Goal: Find contact information: Find contact information

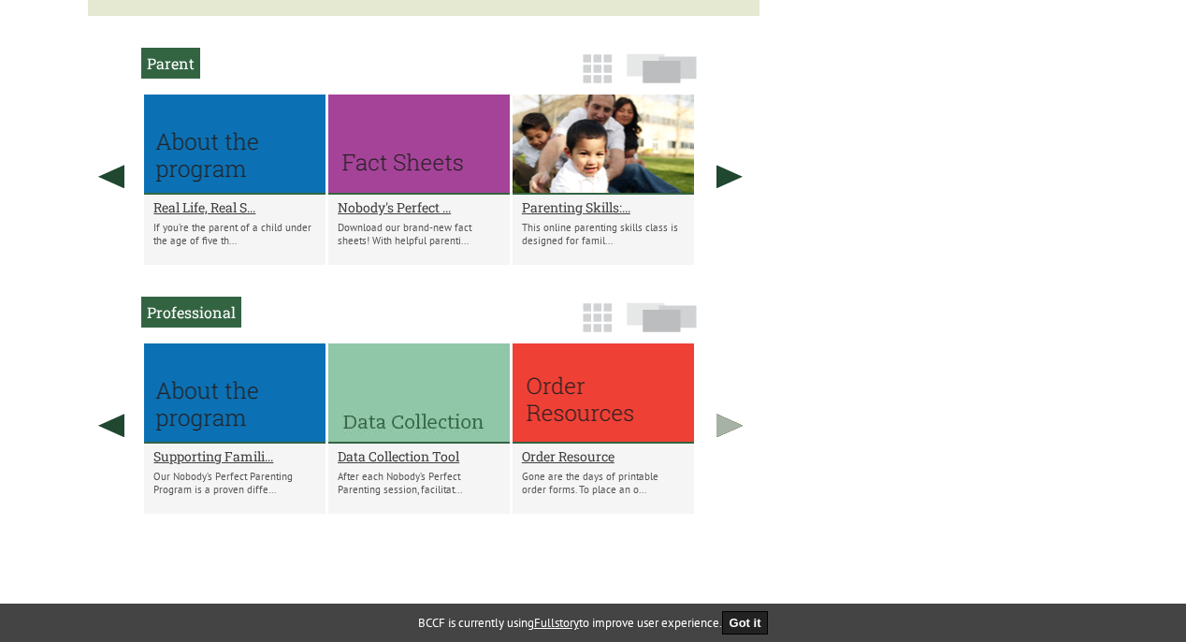
scroll to position [1052, 0]
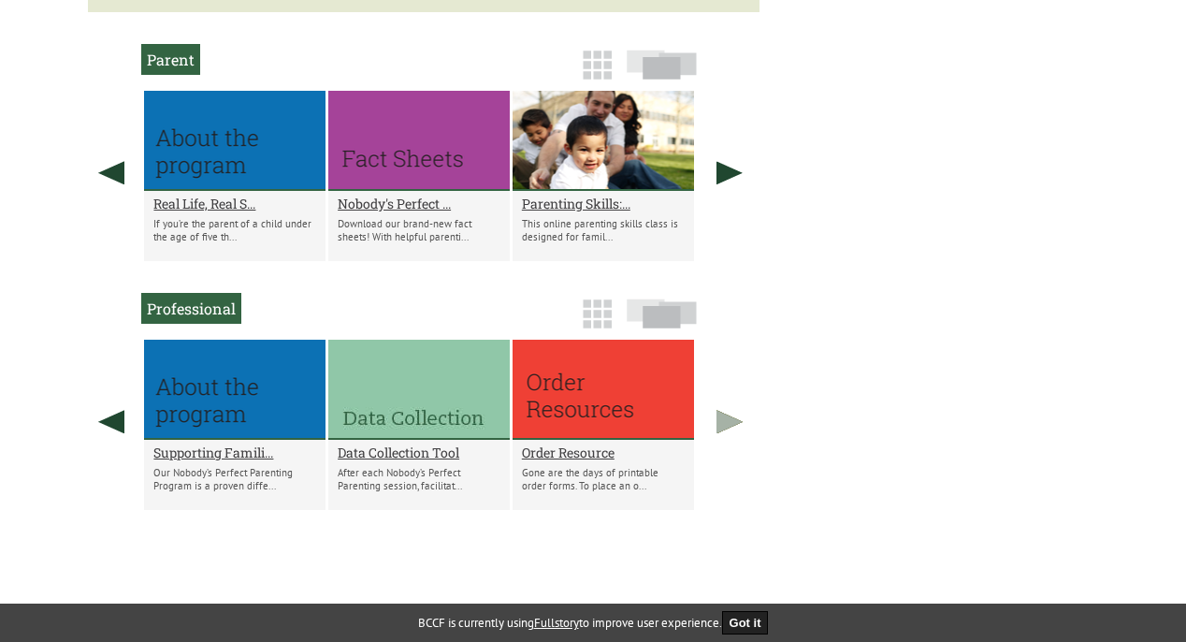
click at [731, 415] on link at bounding box center [729, 422] width 47 height 164
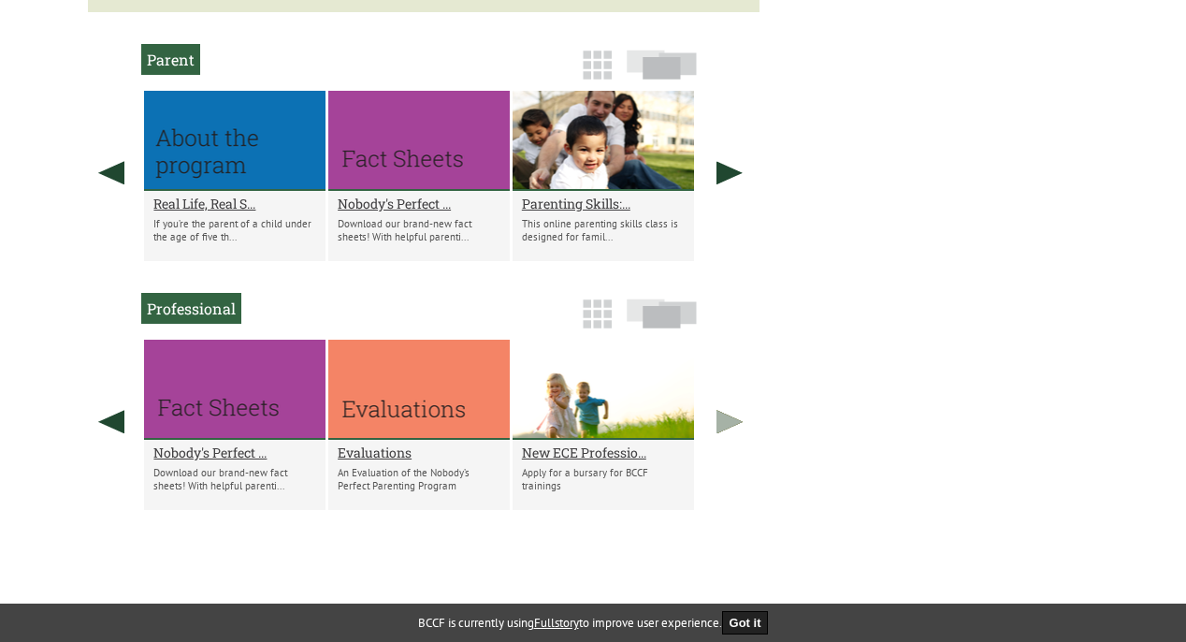
click at [731, 415] on link at bounding box center [729, 422] width 47 height 164
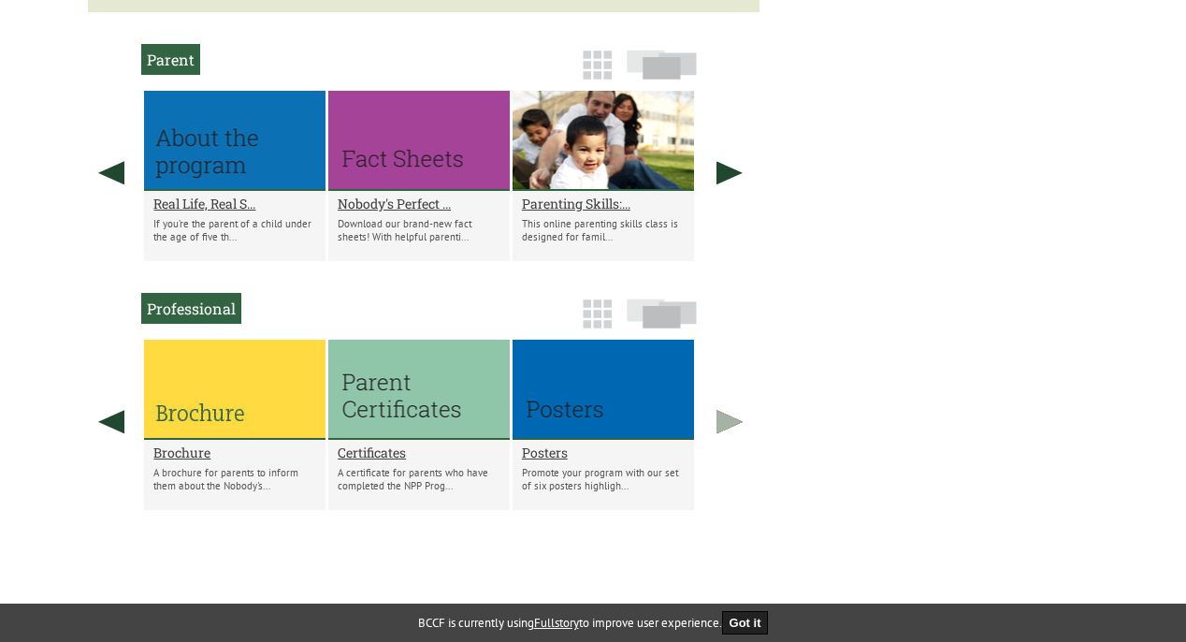
click at [731, 415] on link at bounding box center [729, 422] width 47 height 164
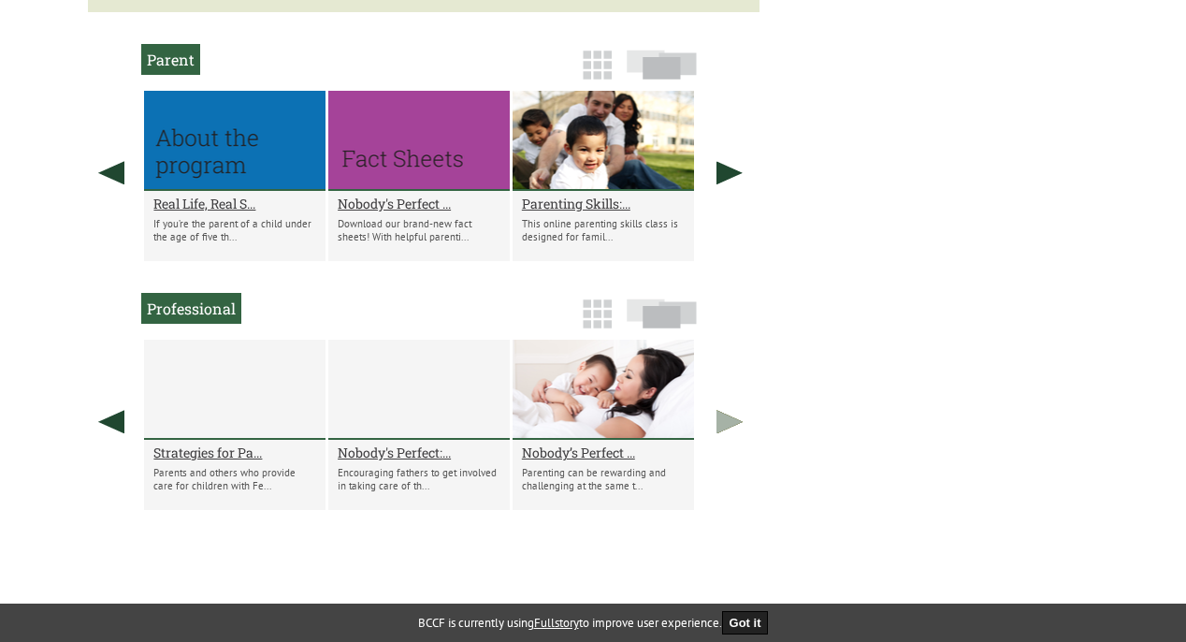
click at [732, 428] on link at bounding box center [729, 422] width 47 height 164
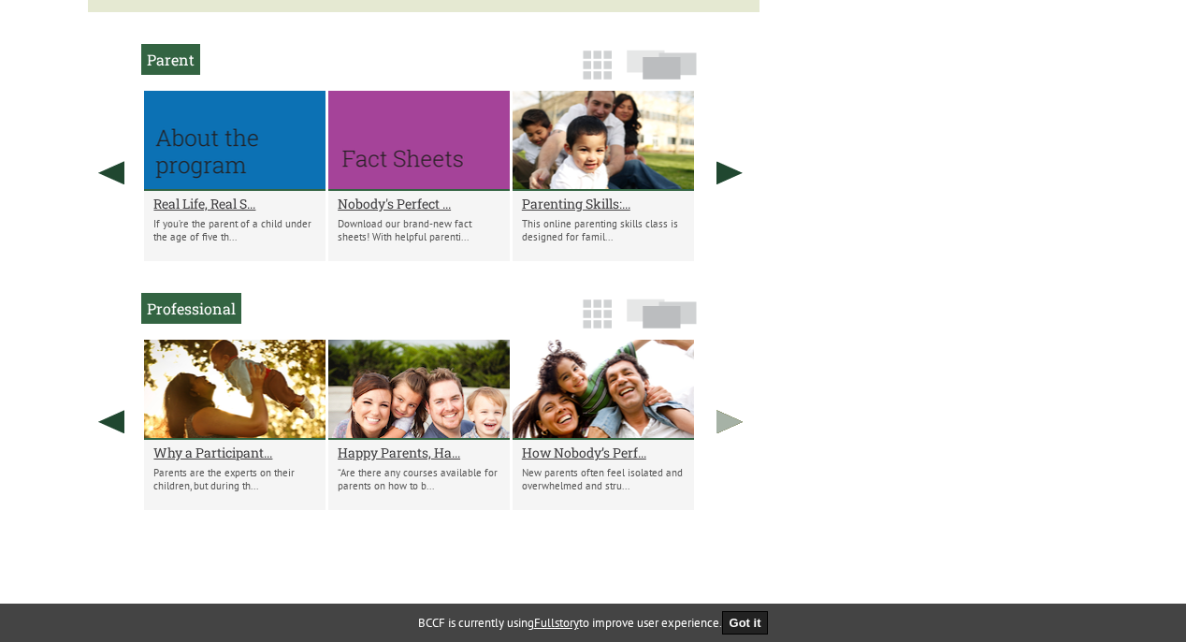
click at [732, 428] on link at bounding box center [729, 422] width 47 height 164
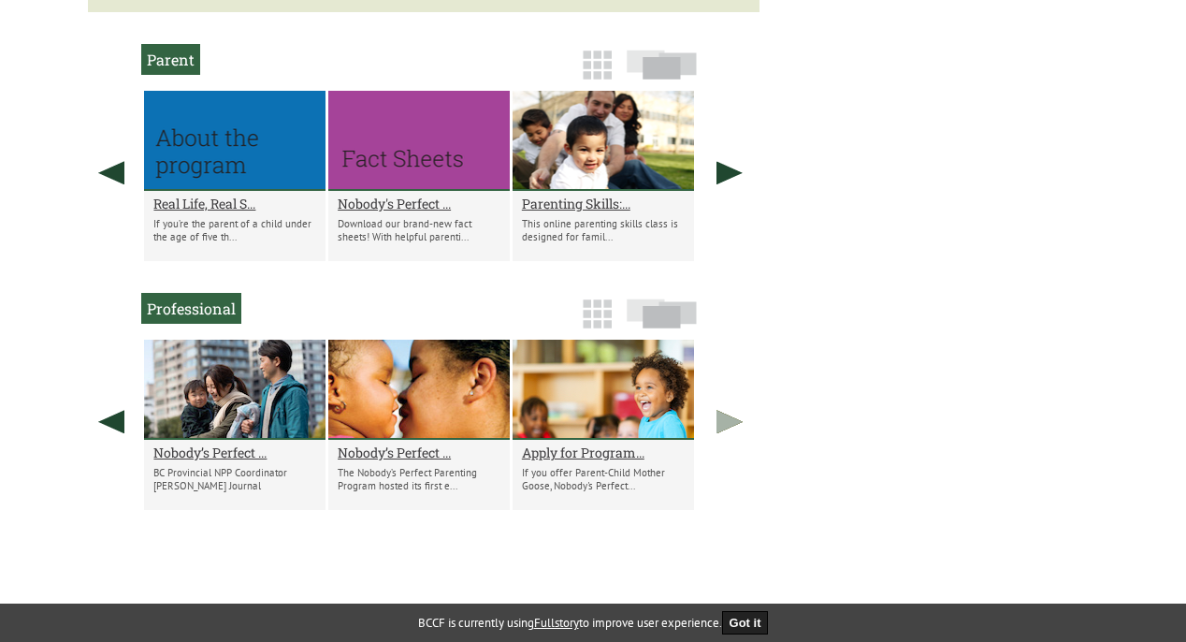
click at [720, 416] on link at bounding box center [729, 422] width 47 height 164
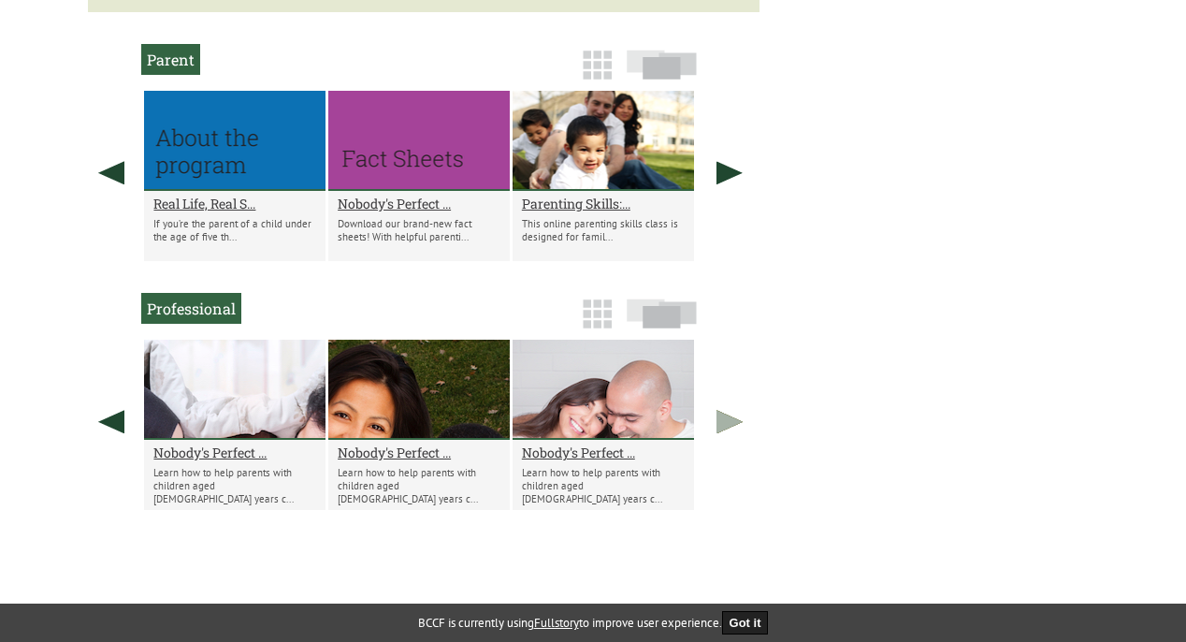
click at [720, 416] on link at bounding box center [729, 422] width 47 height 164
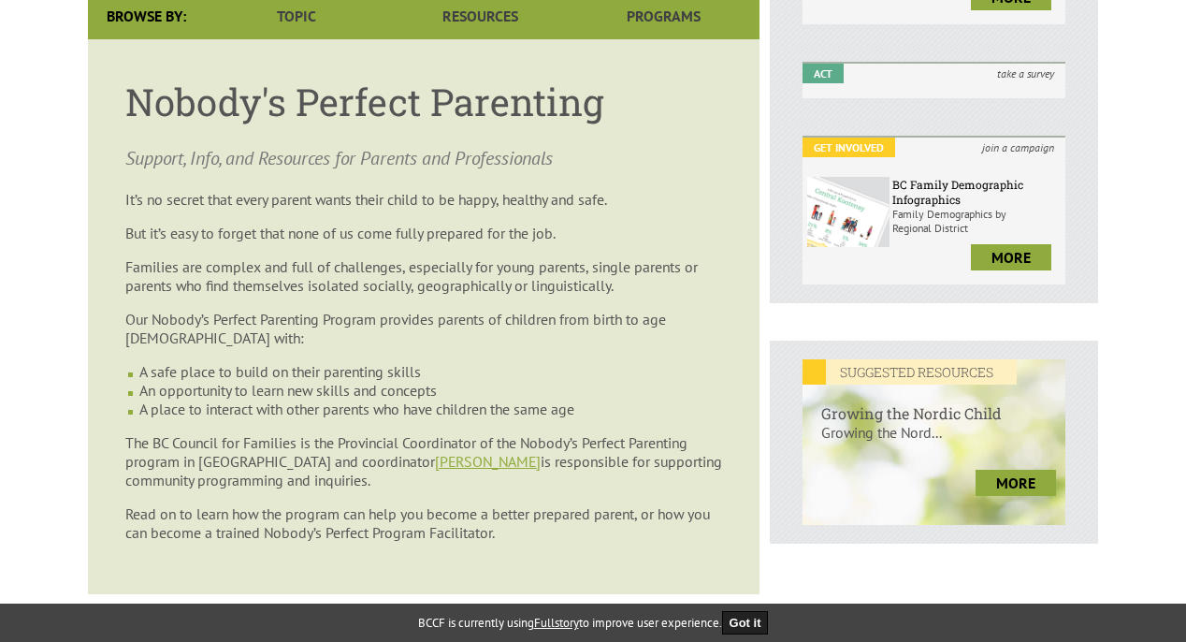
scroll to position [445, 0]
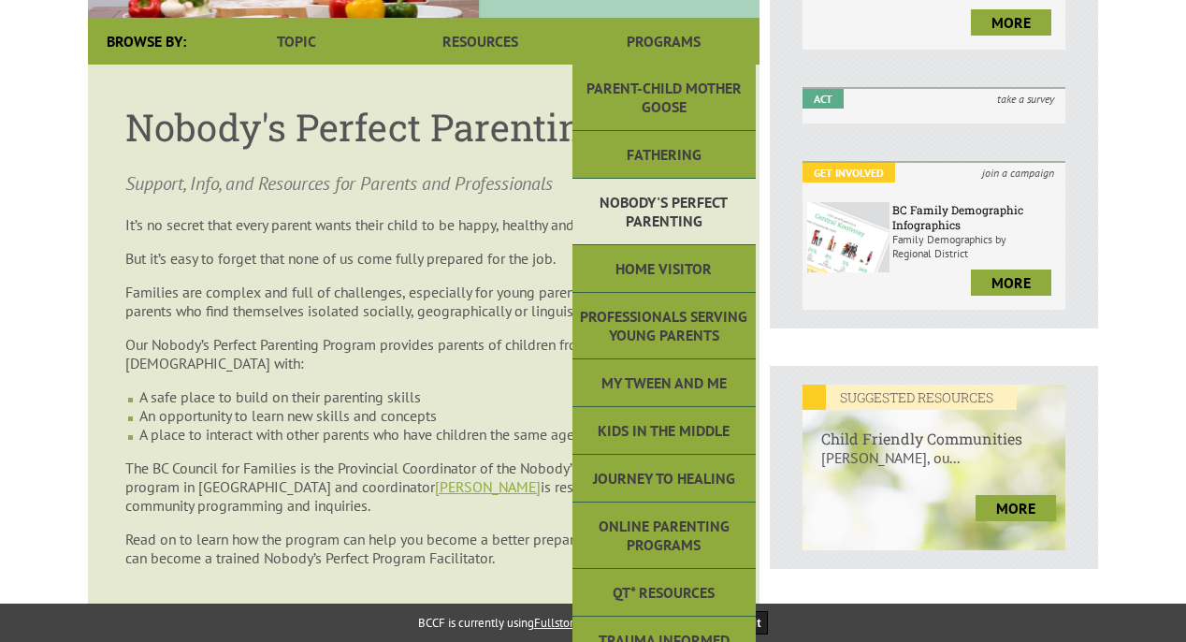
click at [695, 215] on link "Nobody's Perfect Parenting" at bounding box center [664, 212] width 183 height 66
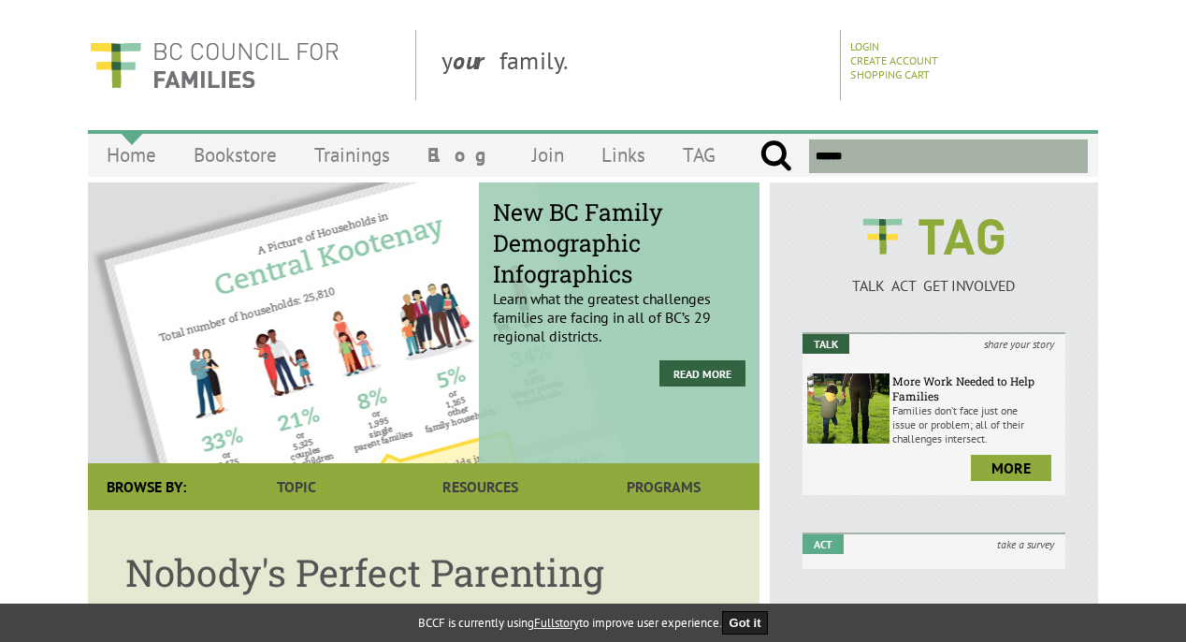
click at [150, 150] on link "Home" at bounding box center [131, 155] width 87 height 44
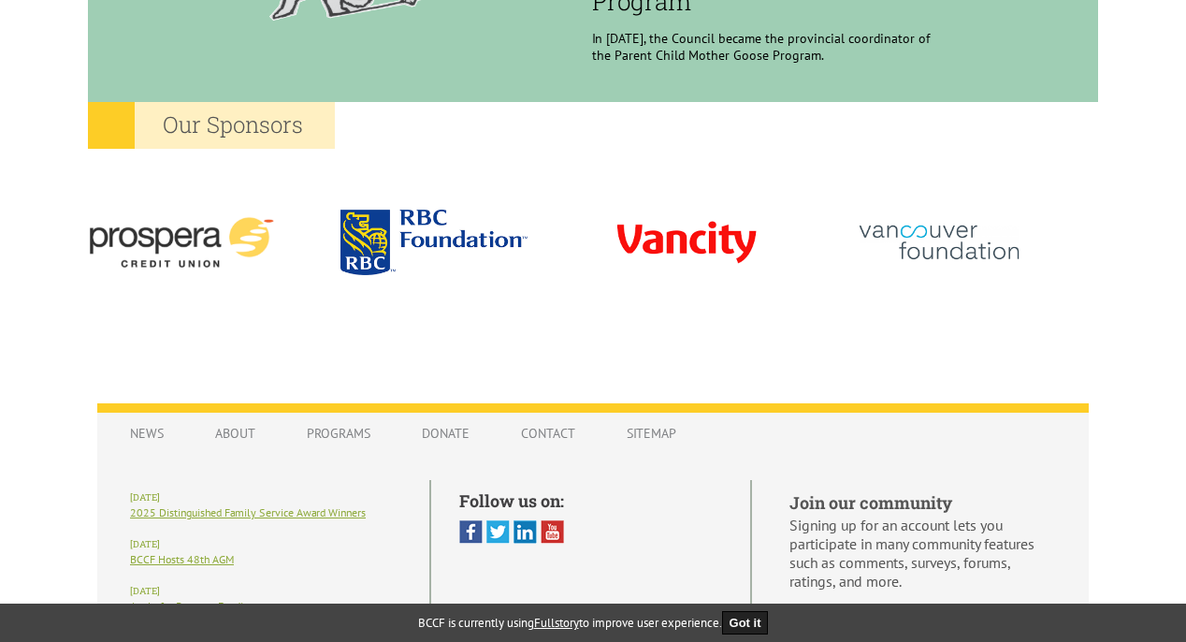
scroll to position [1824, 0]
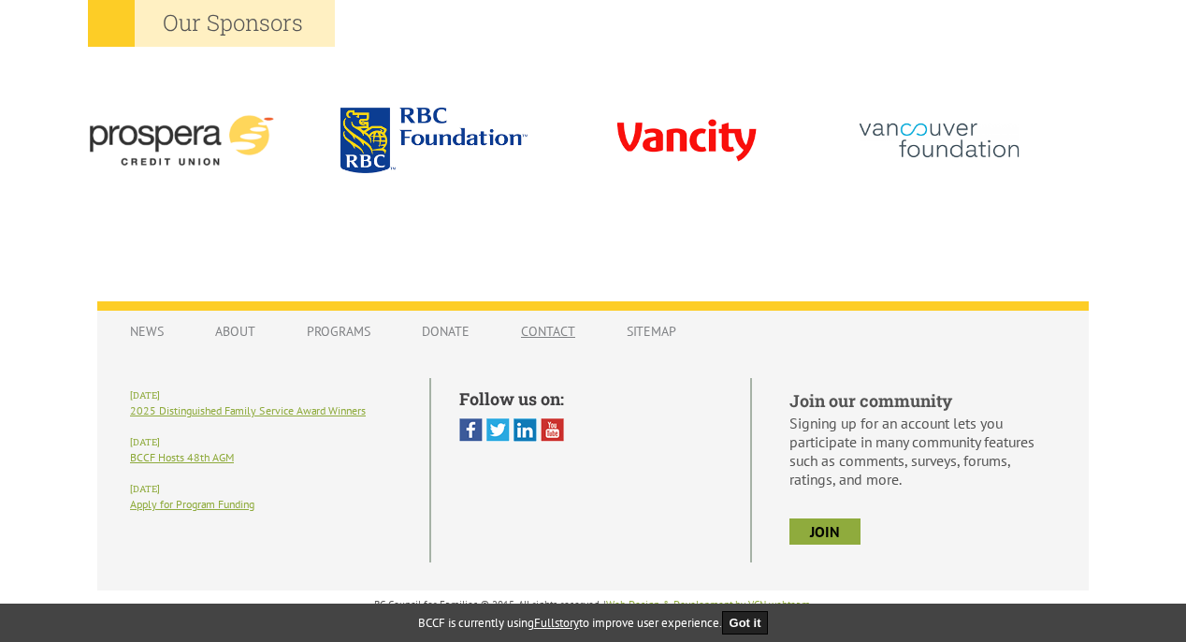
click at [544, 334] on link "Contact" at bounding box center [548, 331] width 92 height 36
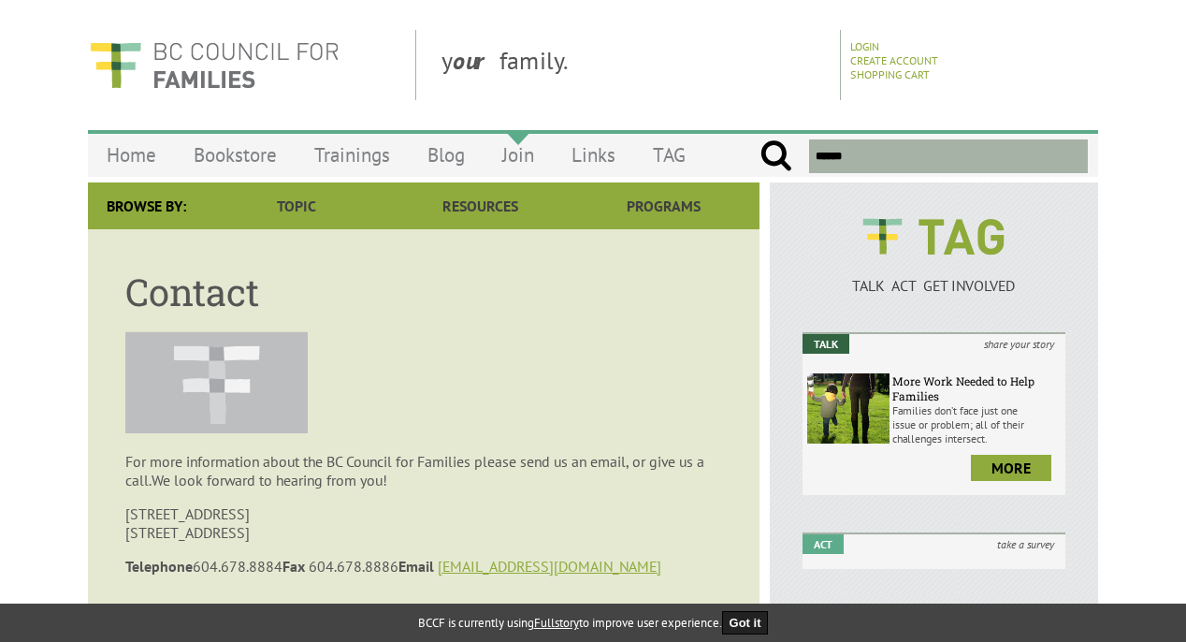
click at [519, 154] on link "Join" at bounding box center [518, 155] width 69 height 44
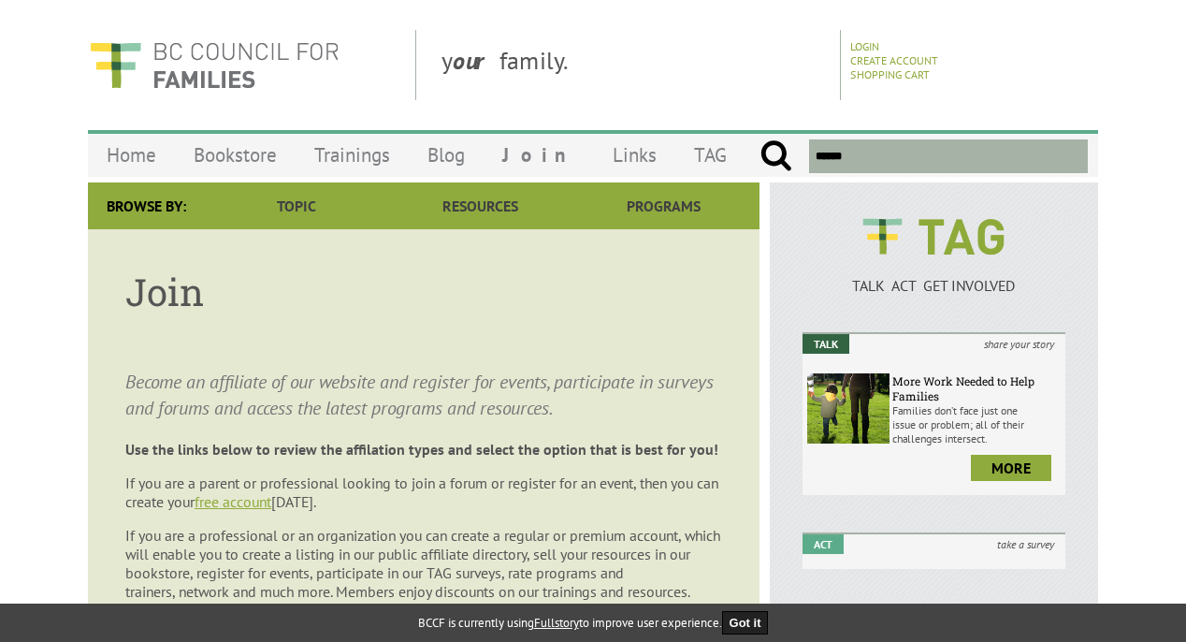
scroll to position [51, 0]
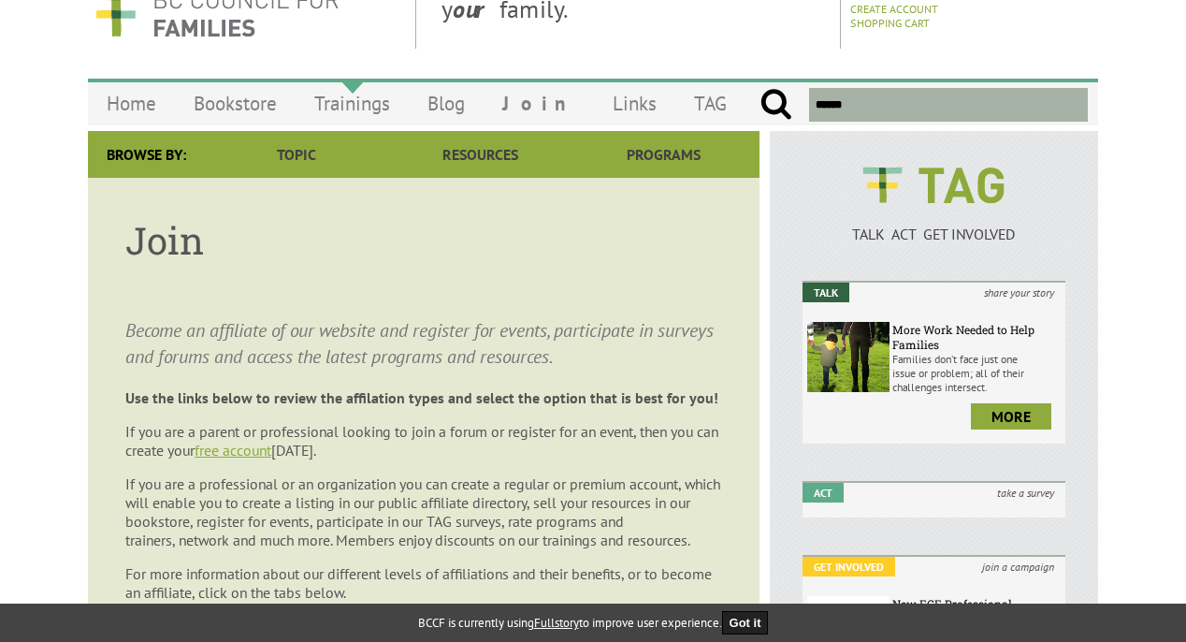
click at [385, 107] on link "Trainings" at bounding box center [352, 103] width 113 height 44
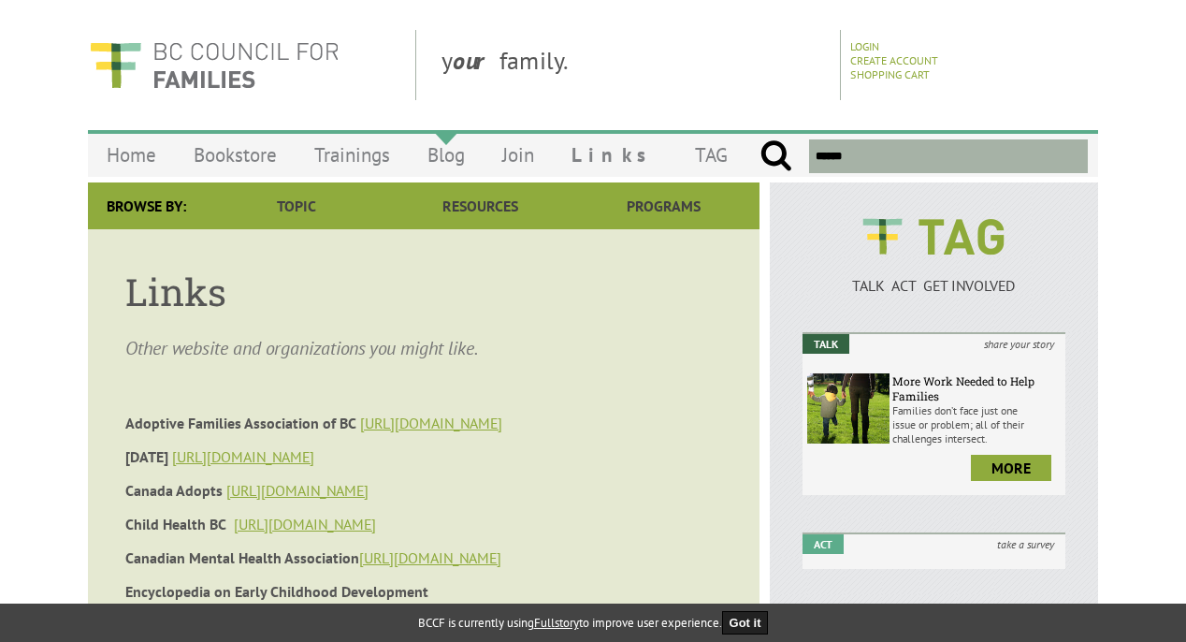
click at [439, 154] on link "Blog" at bounding box center [446, 155] width 75 height 44
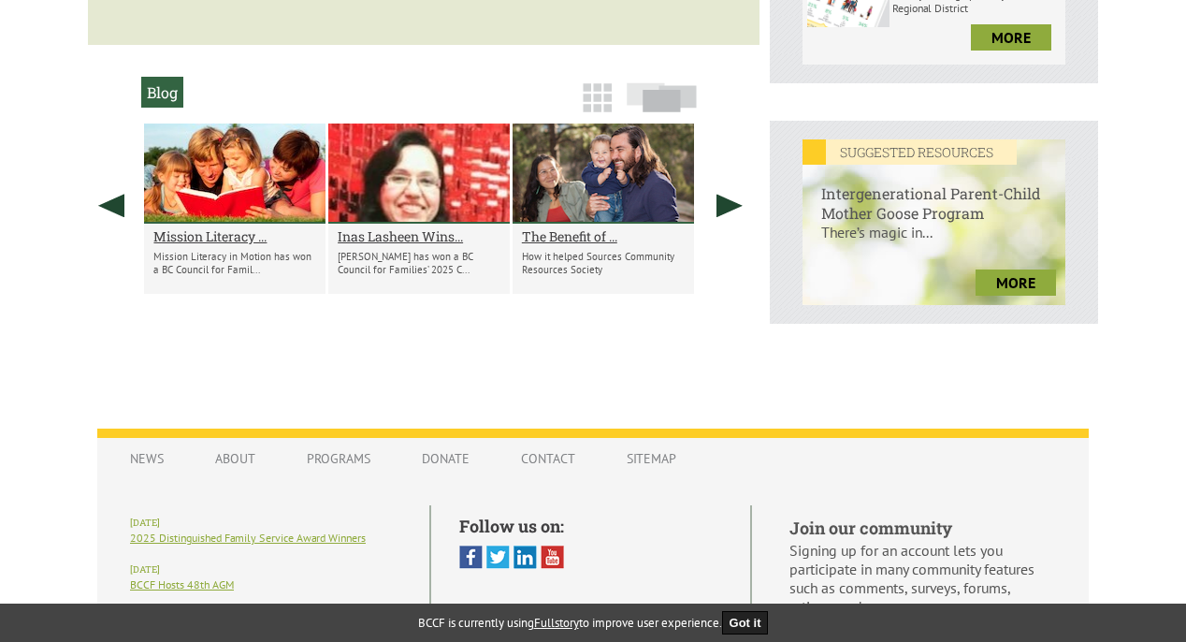
scroll to position [818, 0]
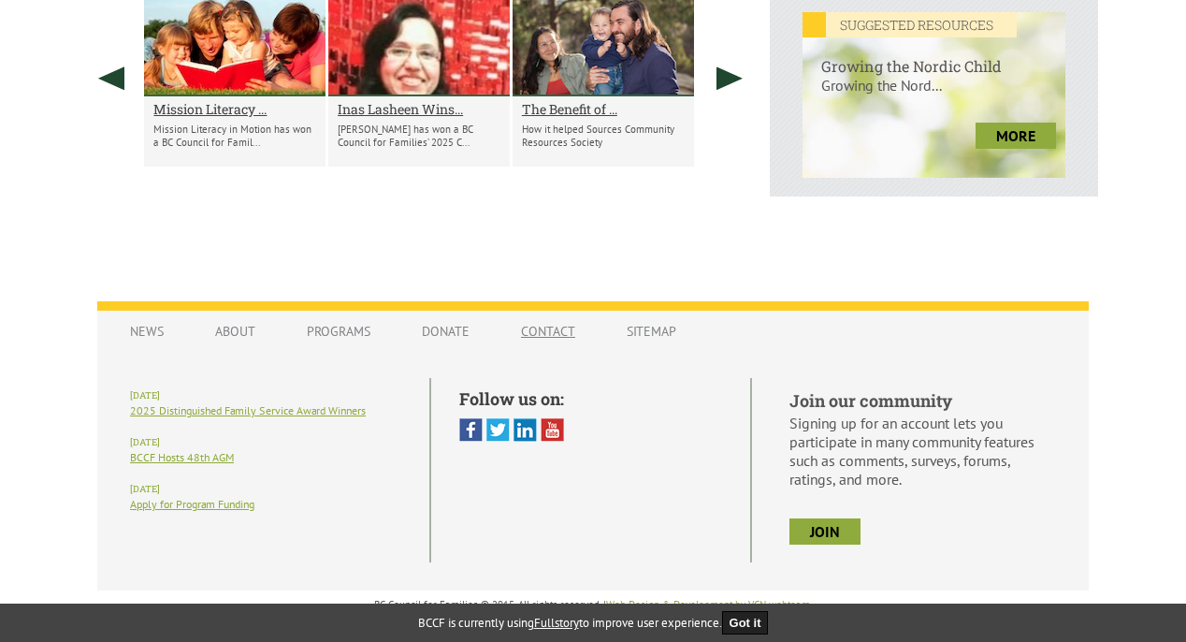
click at [560, 337] on link "Contact" at bounding box center [548, 331] width 92 height 36
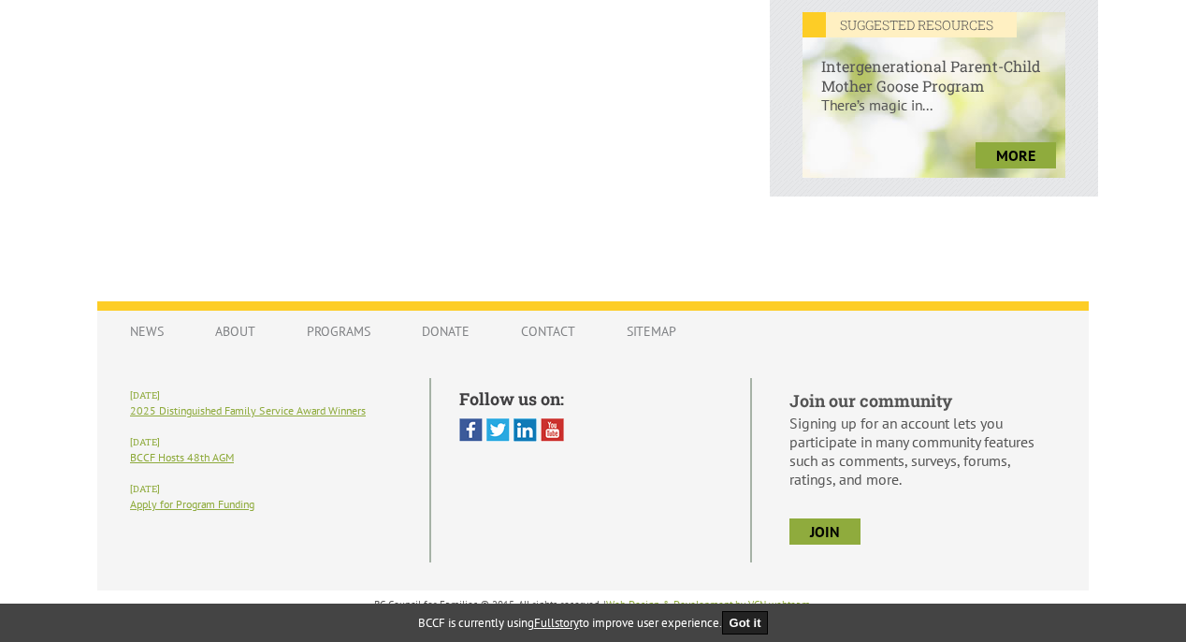
scroll to position [438, 0]
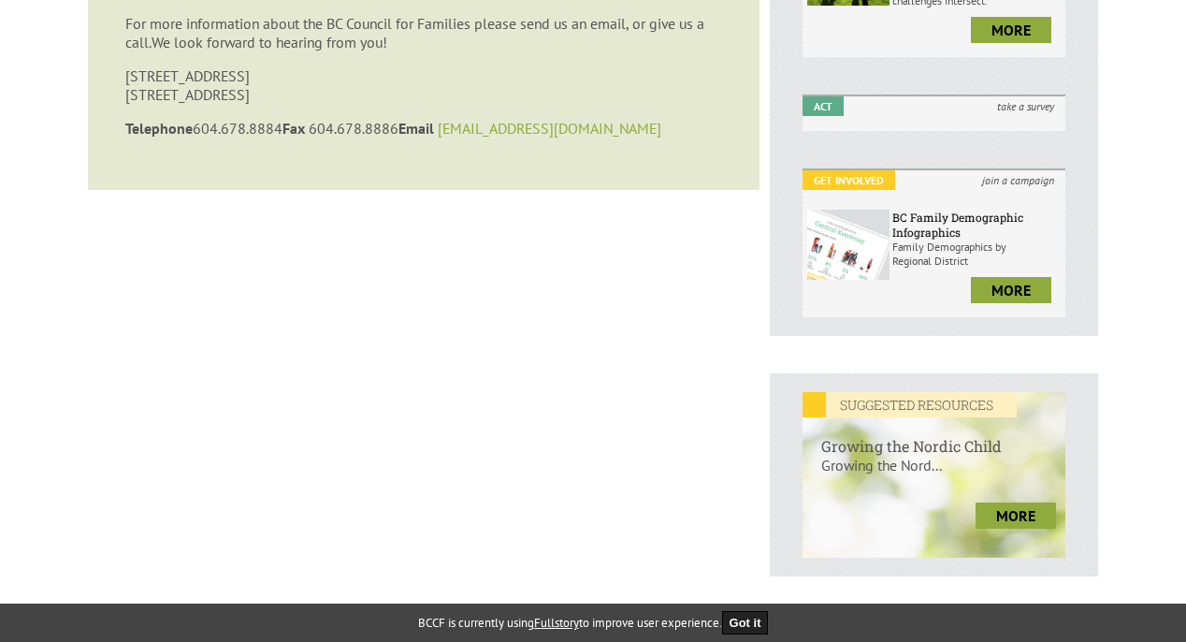
click at [511, 130] on link "[EMAIL_ADDRESS][DOMAIN_NAME]" at bounding box center [550, 128] width 224 height 19
drag, startPoint x: 550, startPoint y: 123, endPoint x: 457, endPoint y: 127, distance: 93.7
click at [457, 127] on p "Telephone [PHONE_NUMBER] Fax [PHONE_NUMBER] Email [EMAIL_ADDRESS][DOMAIN_NAME]" at bounding box center [423, 128] width 597 height 19
